Goal: Task Accomplishment & Management: Manage account settings

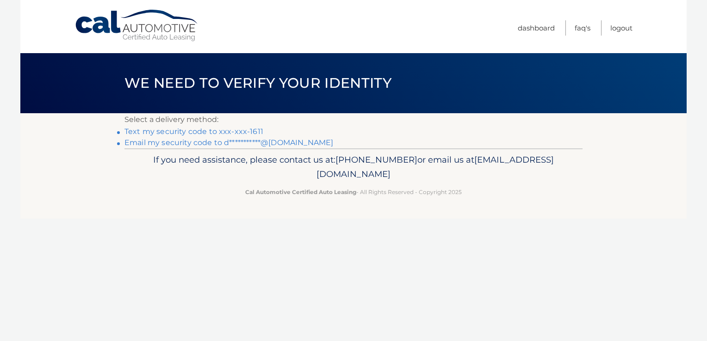
click at [253, 132] on link "Text my security code to xxx-xxx-1611" at bounding box center [193, 131] width 139 height 9
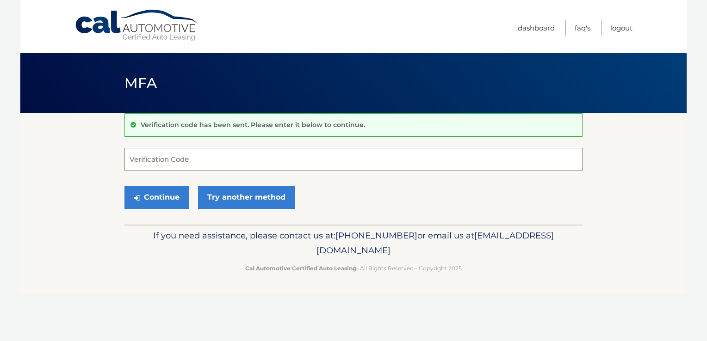
click at [272, 164] on input "Verification Code" at bounding box center [353, 159] width 458 height 23
type input "232508"
click at [179, 194] on button "Continue" at bounding box center [156, 197] width 64 height 23
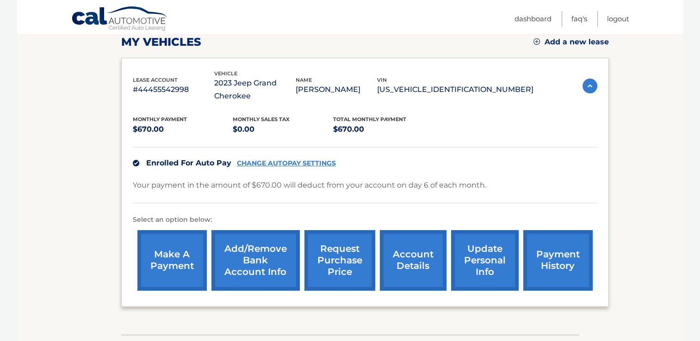
scroll to position [139, 0]
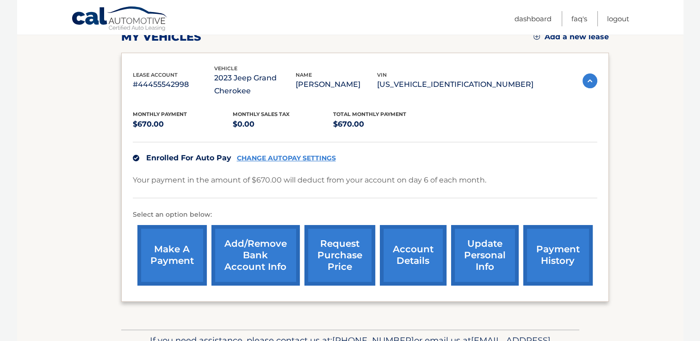
click at [182, 249] on link "make a payment" at bounding box center [171, 255] width 69 height 61
click at [559, 262] on link "payment history" at bounding box center [557, 255] width 69 height 61
